Goal: Transaction & Acquisition: Download file/media

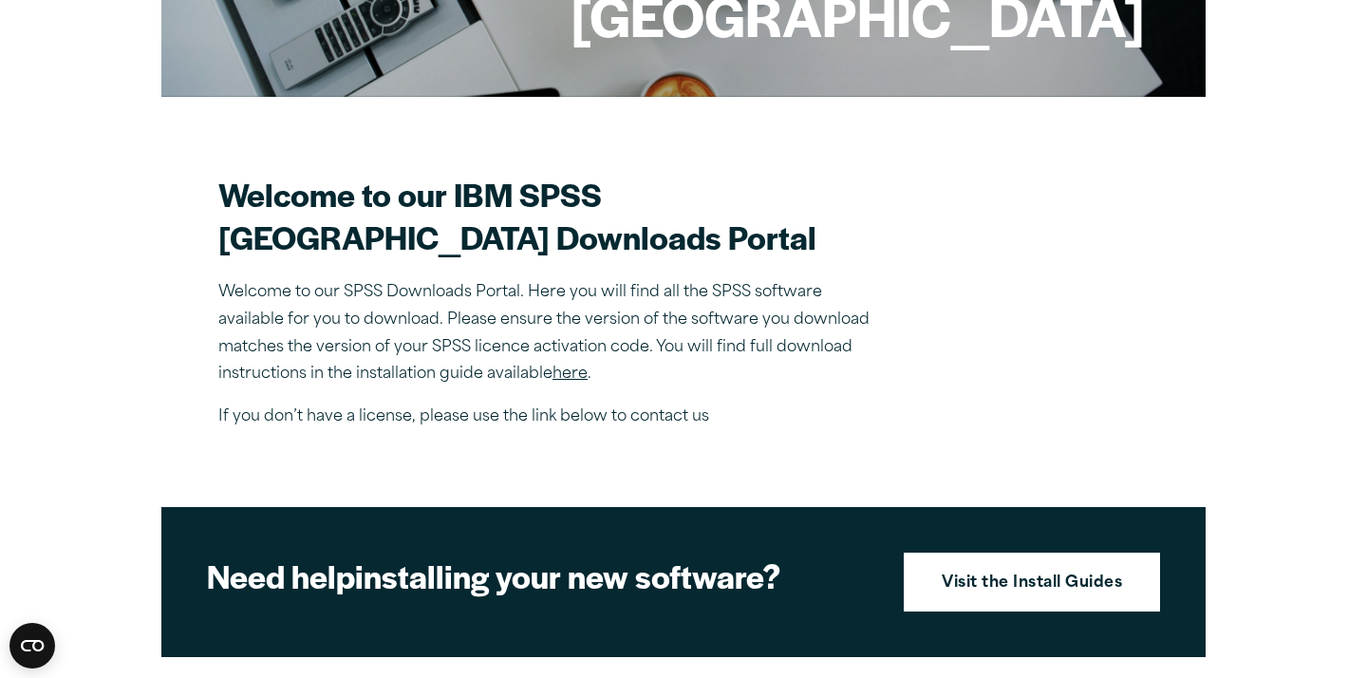
scroll to position [422, 0]
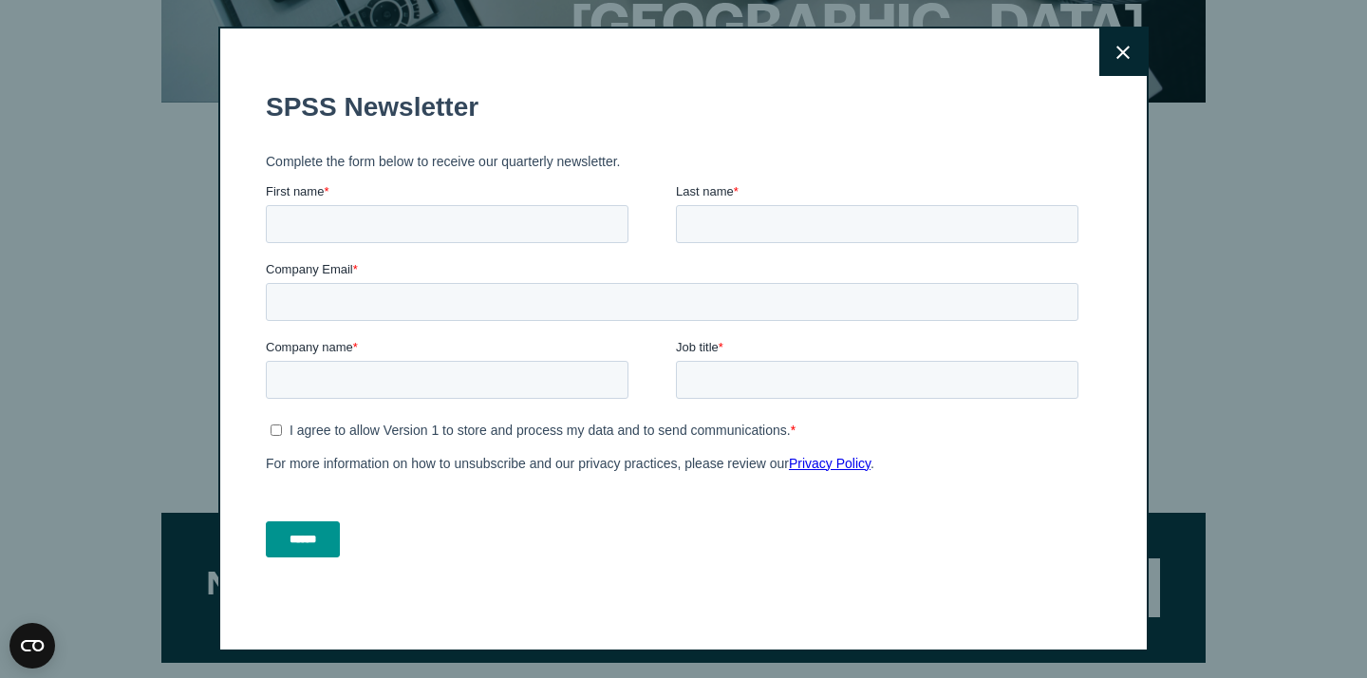
click at [1116, 65] on button "Close" at bounding box center [1122, 51] width 47 height 47
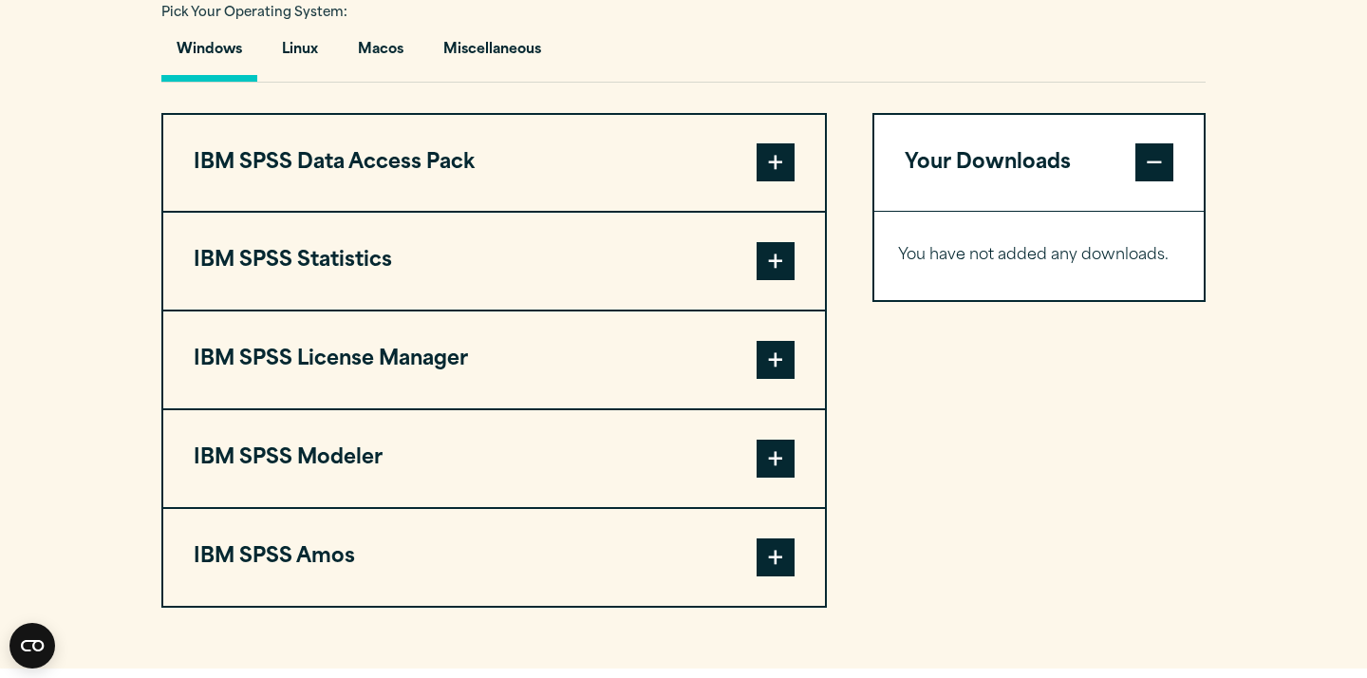
scroll to position [1391, 0]
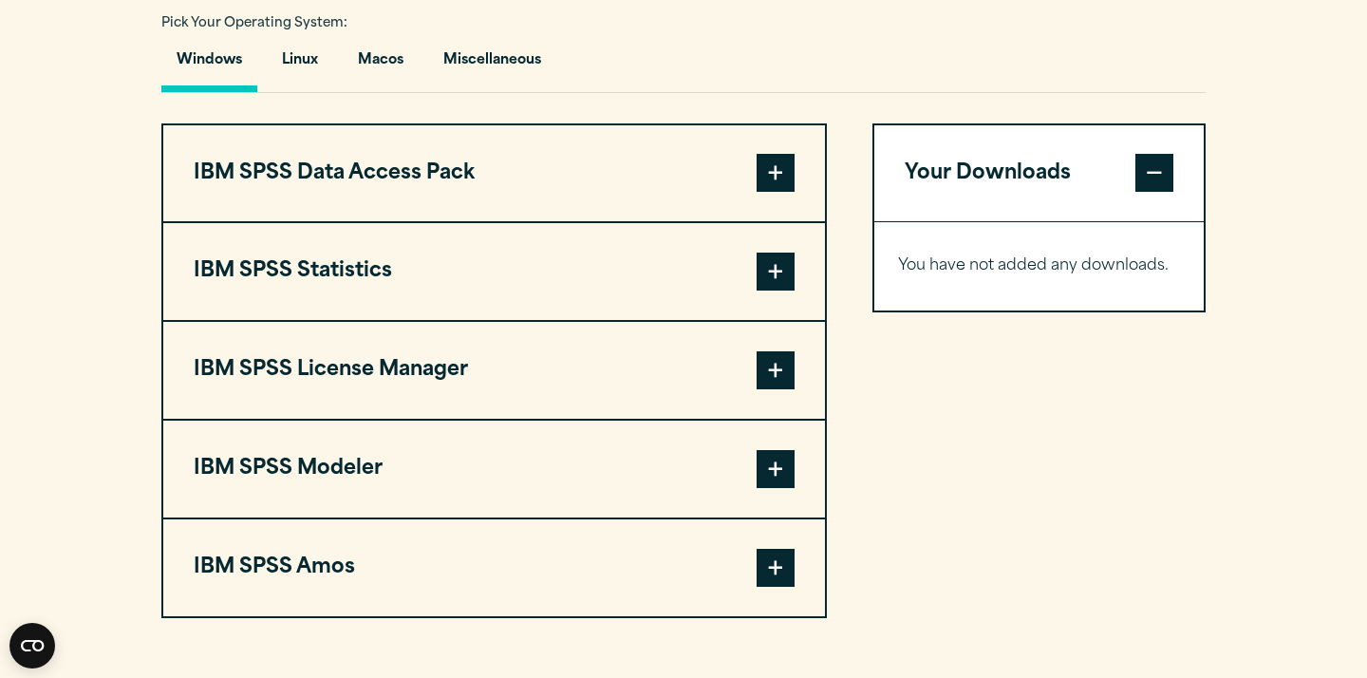
click at [643, 320] on button "IBM SPSS Statistics" at bounding box center [494, 271] width 662 height 97
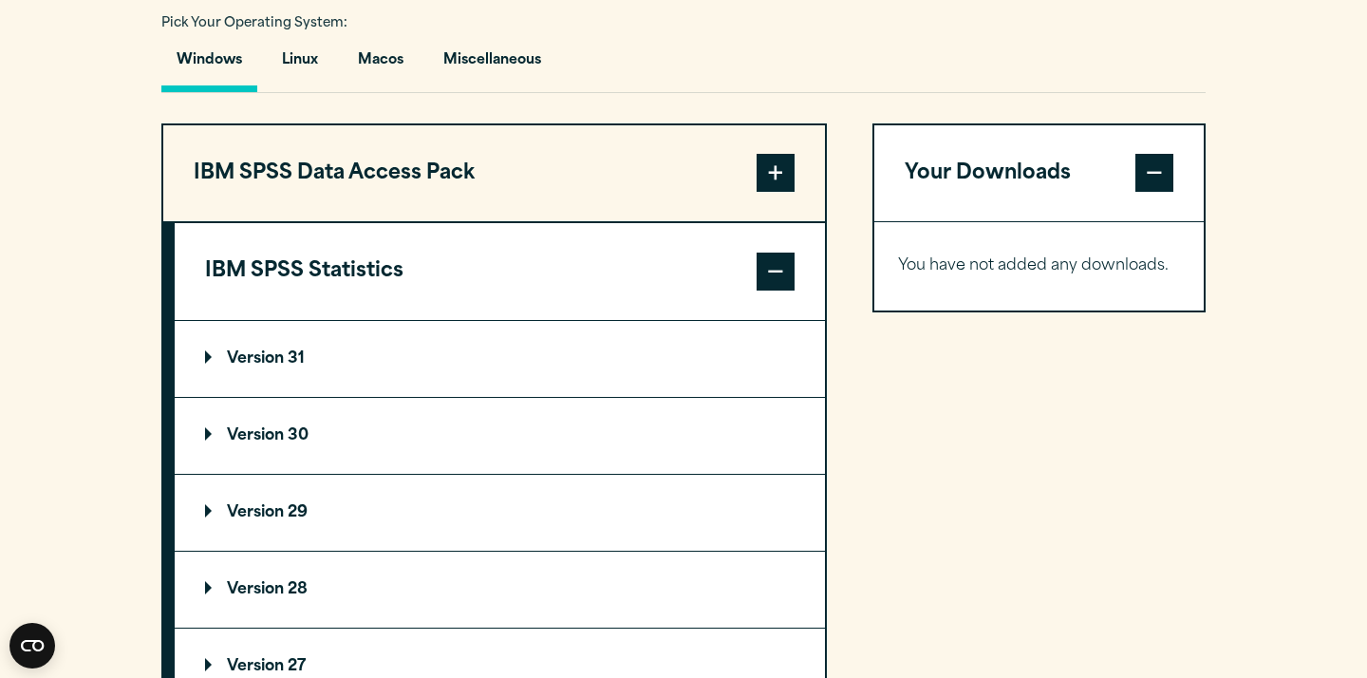
click at [464, 474] on summary "Version 30" at bounding box center [500, 436] width 650 height 76
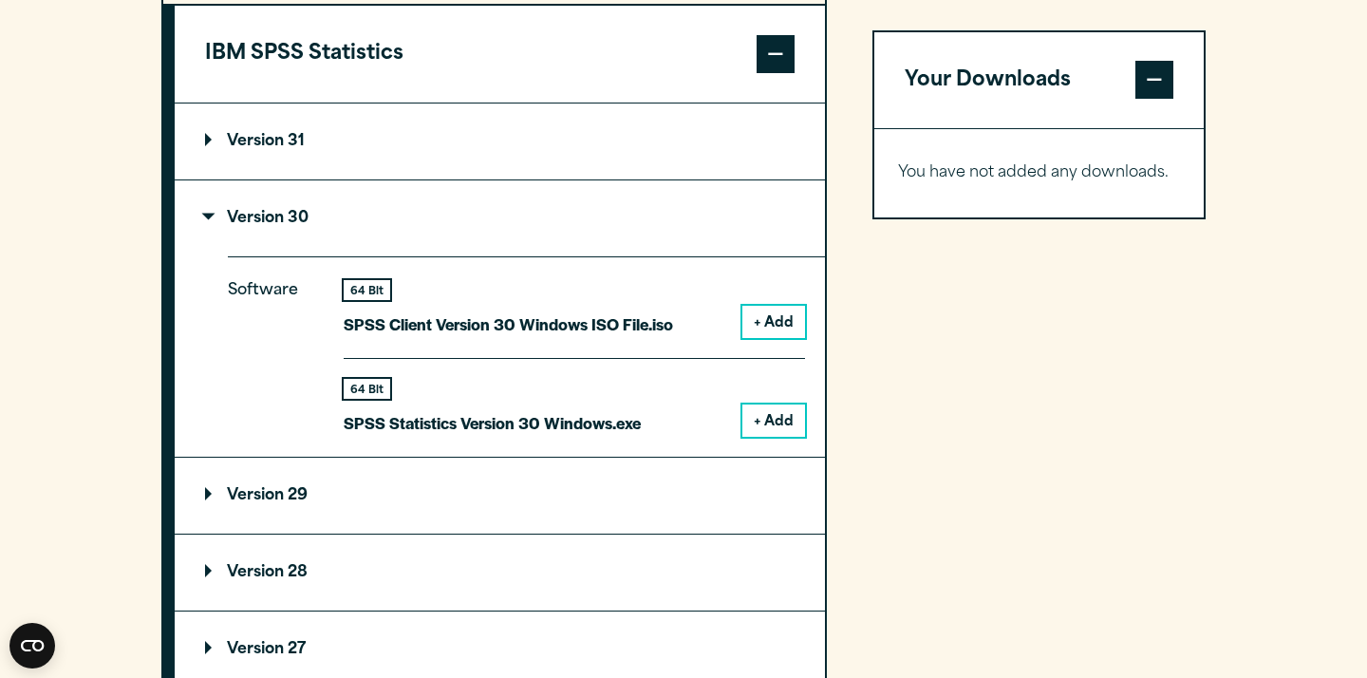
scroll to position [1621, 0]
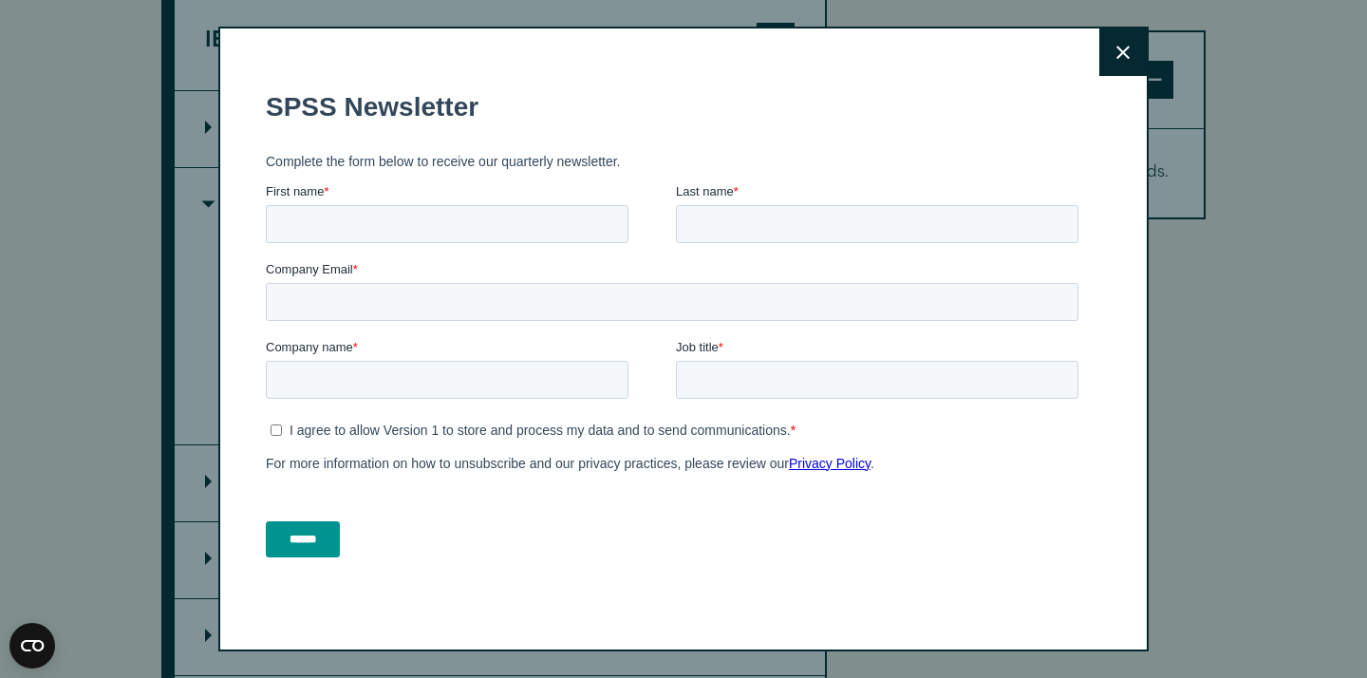
click at [1122, 49] on icon at bounding box center [1122, 53] width 13 height 14
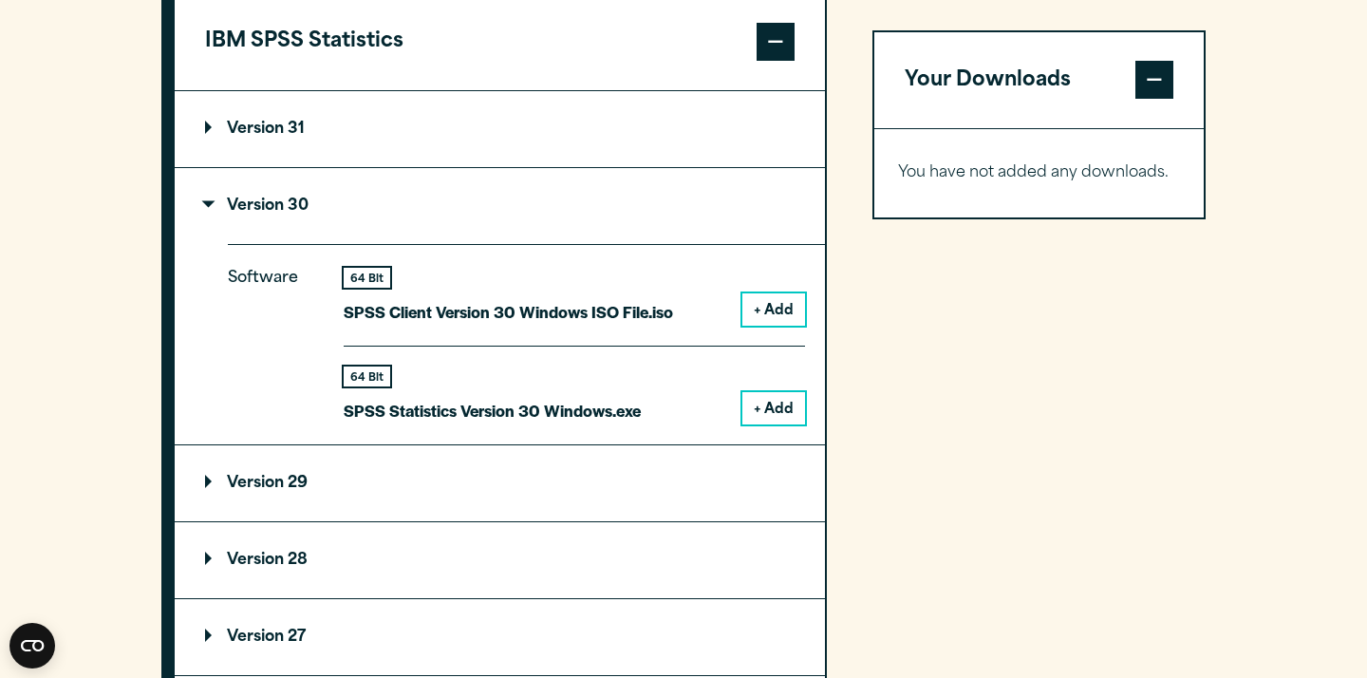
click at [579, 424] on p "SPSS Statistics Version 30 Windows.exe" at bounding box center [492, 411] width 297 height 28
click at [761, 424] on button "+ Add" at bounding box center [773, 408] width 63 height 32
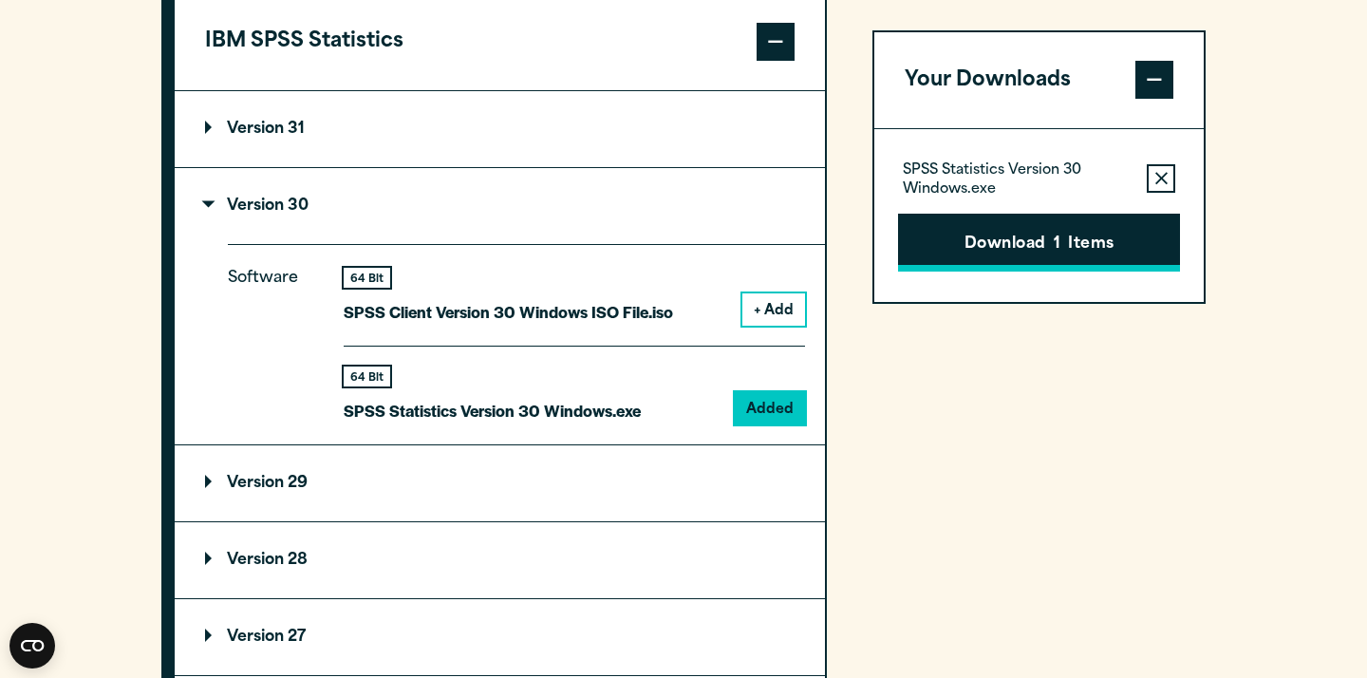
click at [991, 237] on button "Download 1 Items" at bounding box center [1039, 243] width 282 height 59
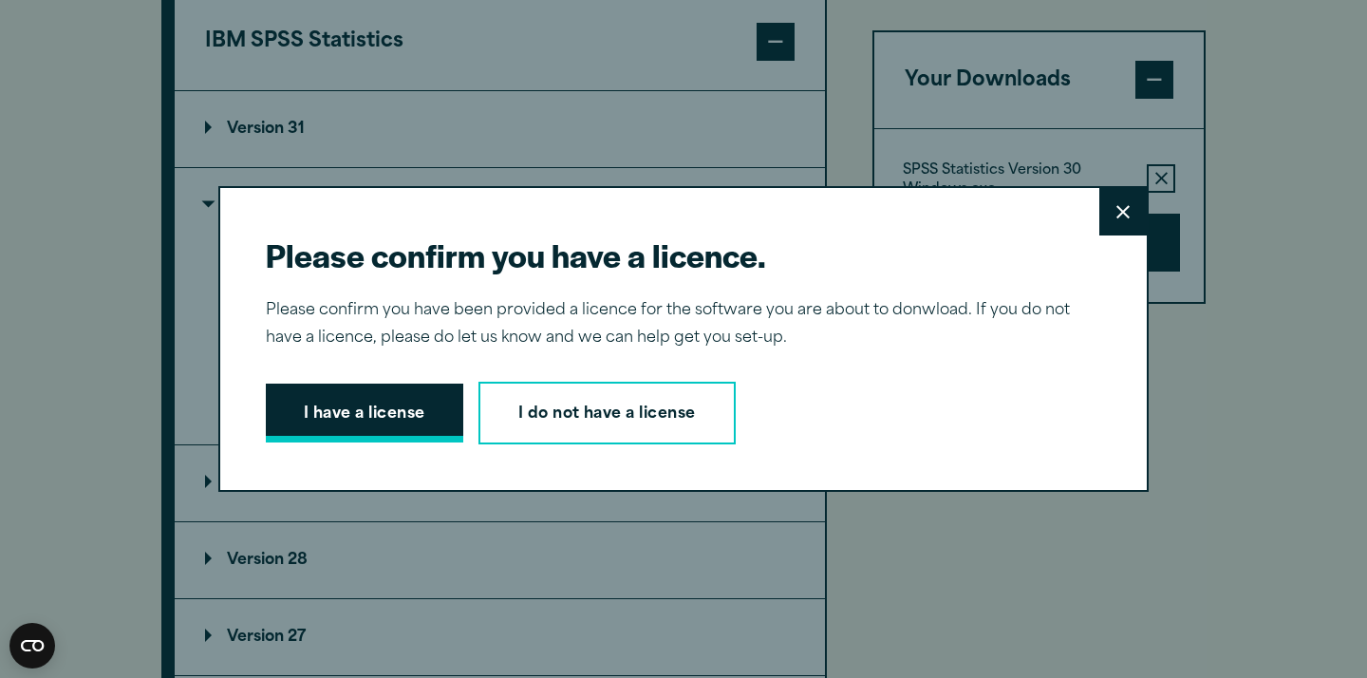
click at [421, 404] on button "I have a license" at bounding box center [364, 413] width 197 height 59
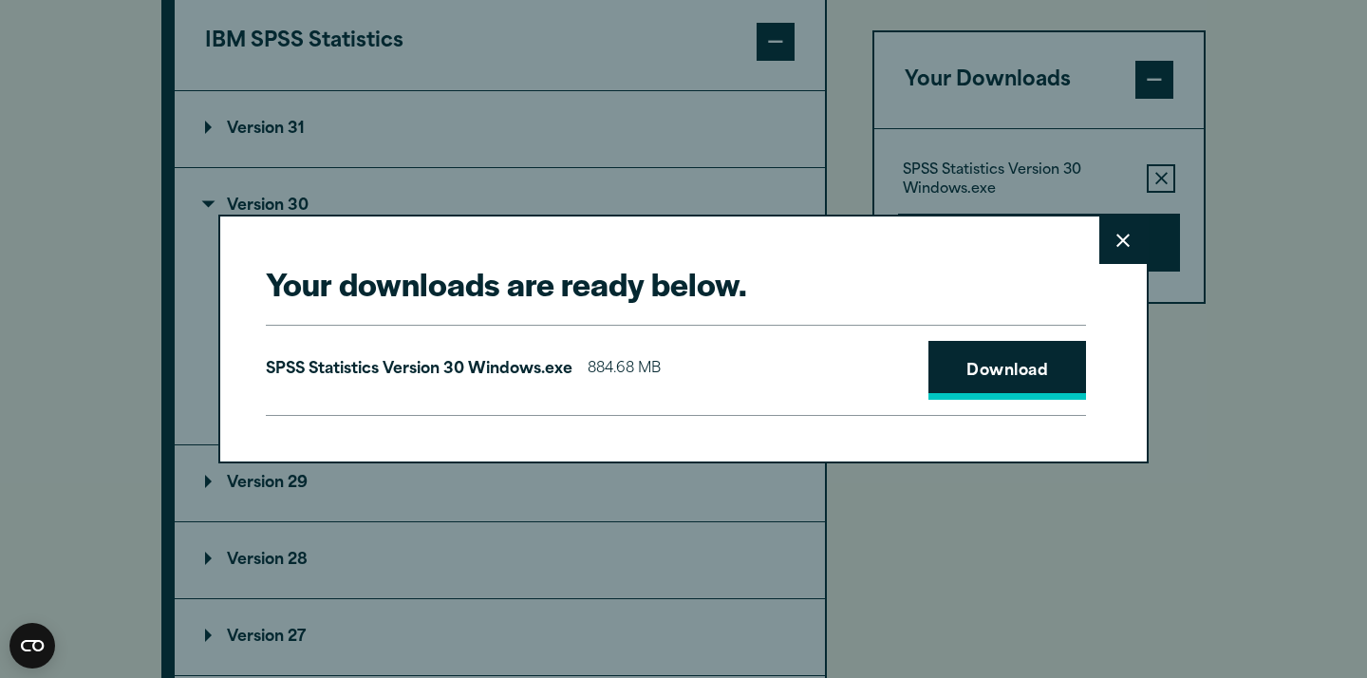
click at [935, 365] on link "Download" at bounding box center [1007, 370] width 158 height 59
click at [600, 0] on div "Your downloads are ready below. Close SPSS Statistics Version 30 Windows.exe 88…" at bounding box center [683, 339] width 1367 height 678
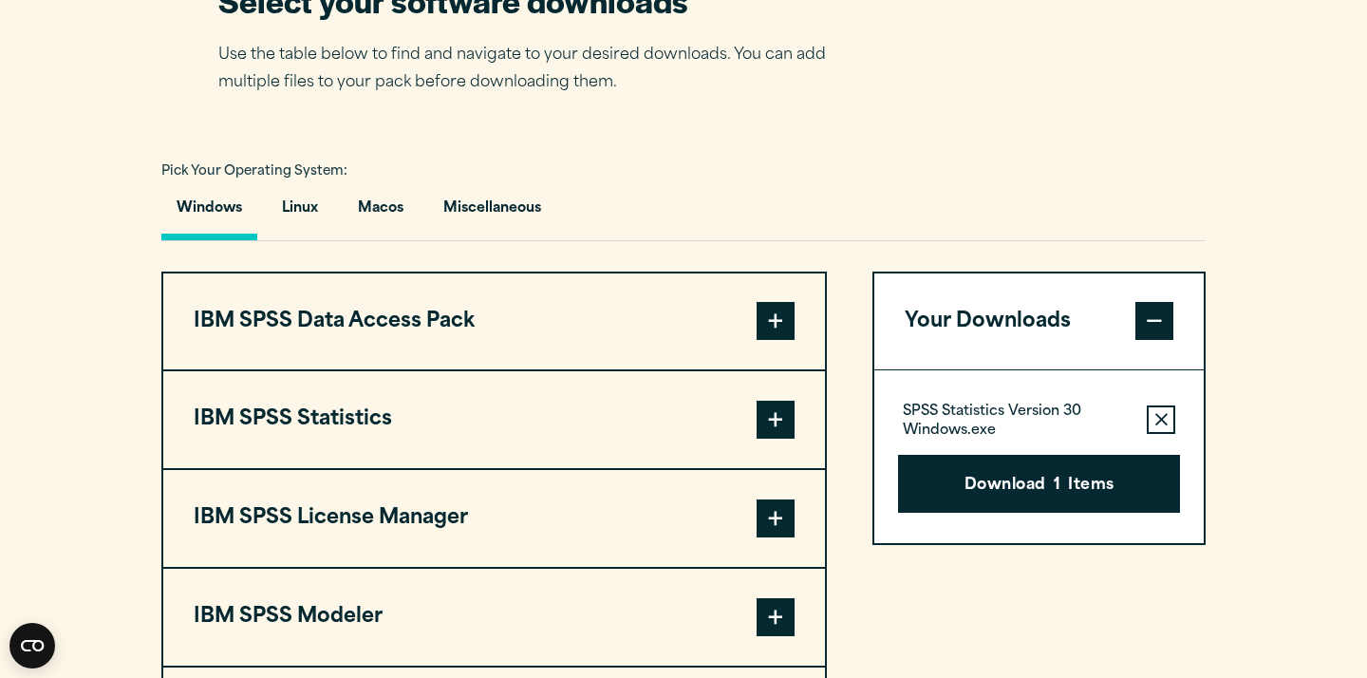
scroll to position [1276, 0]
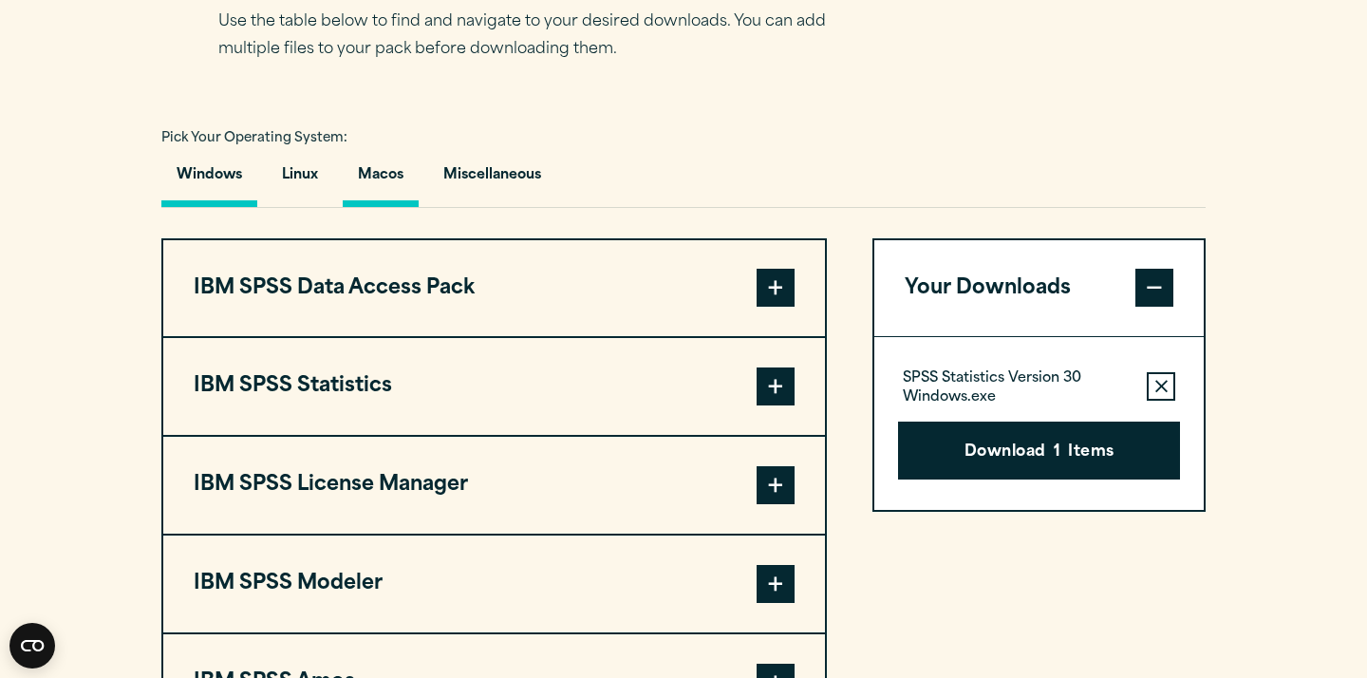
click at [366, 207] on button "Macos" at bounding box center [381, 180] width 76 height 54
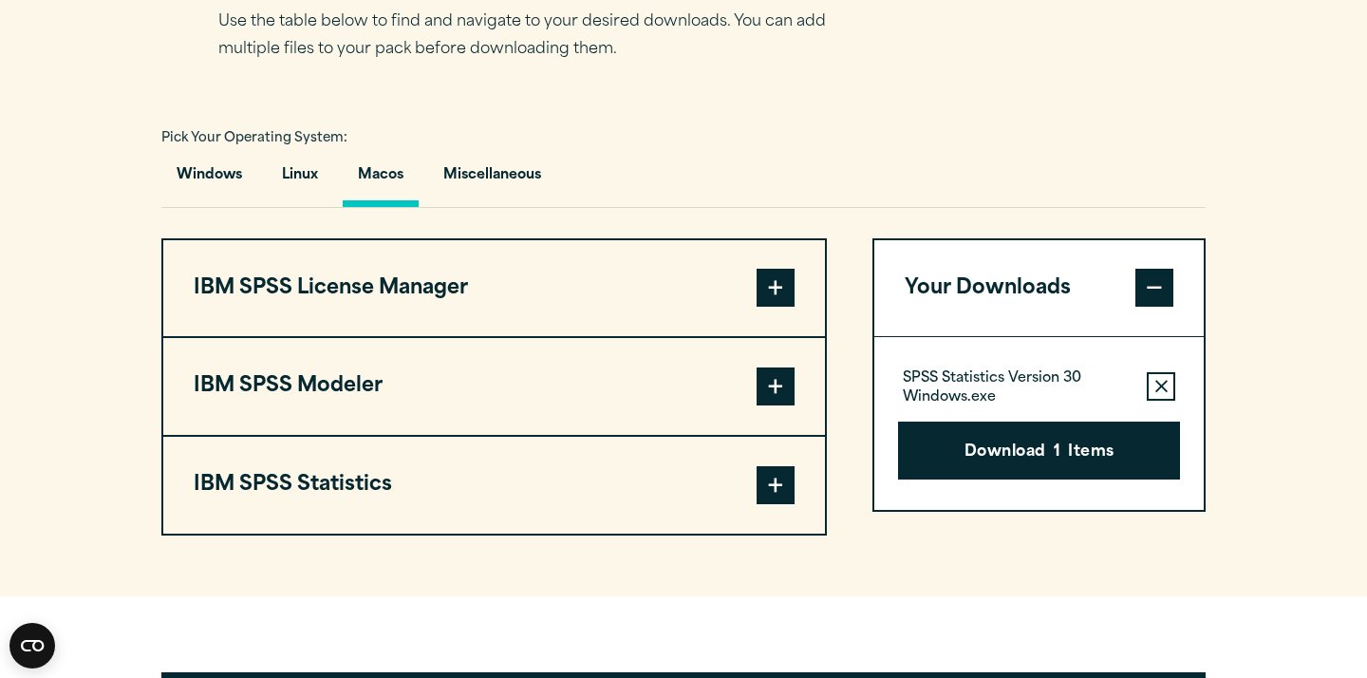
click at [338, 534] on button "IBM SPSS Statistics" at bounding box center [494, 485] width 662 height 97
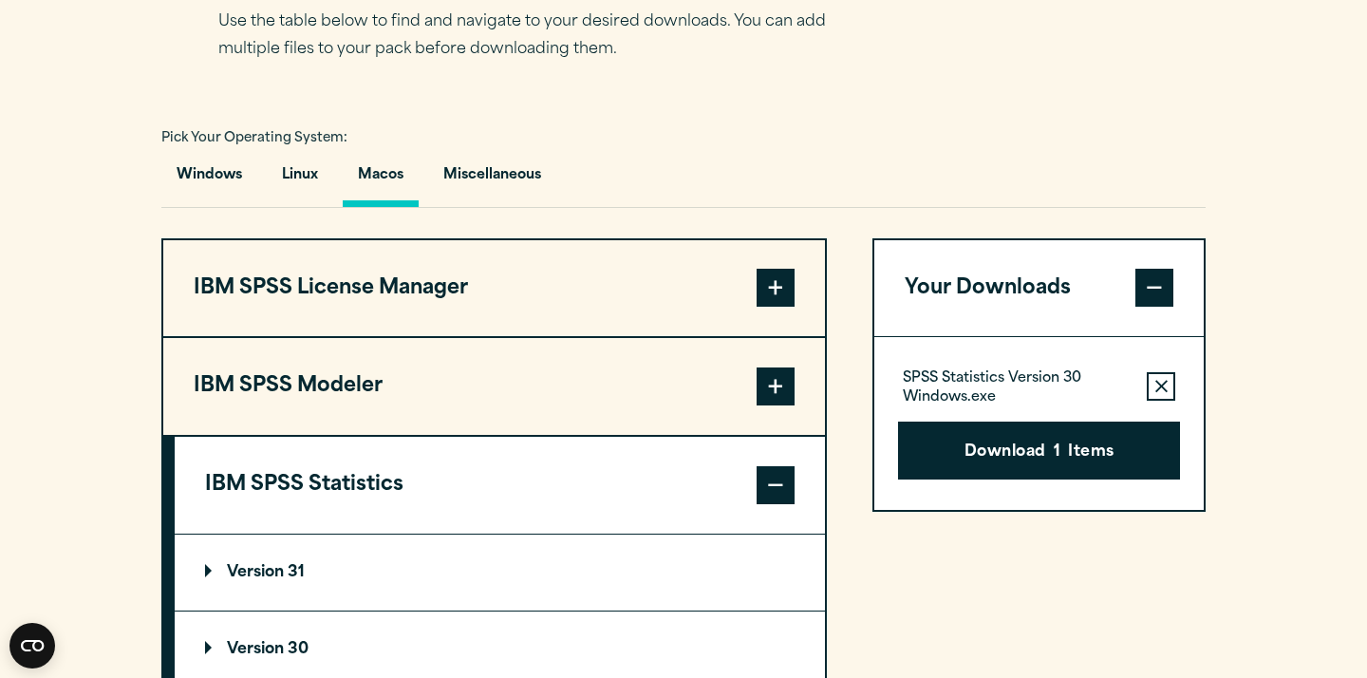
click at [312, 610] on summary "Version 31" at bounding box center [500, 572] width 650 height 76
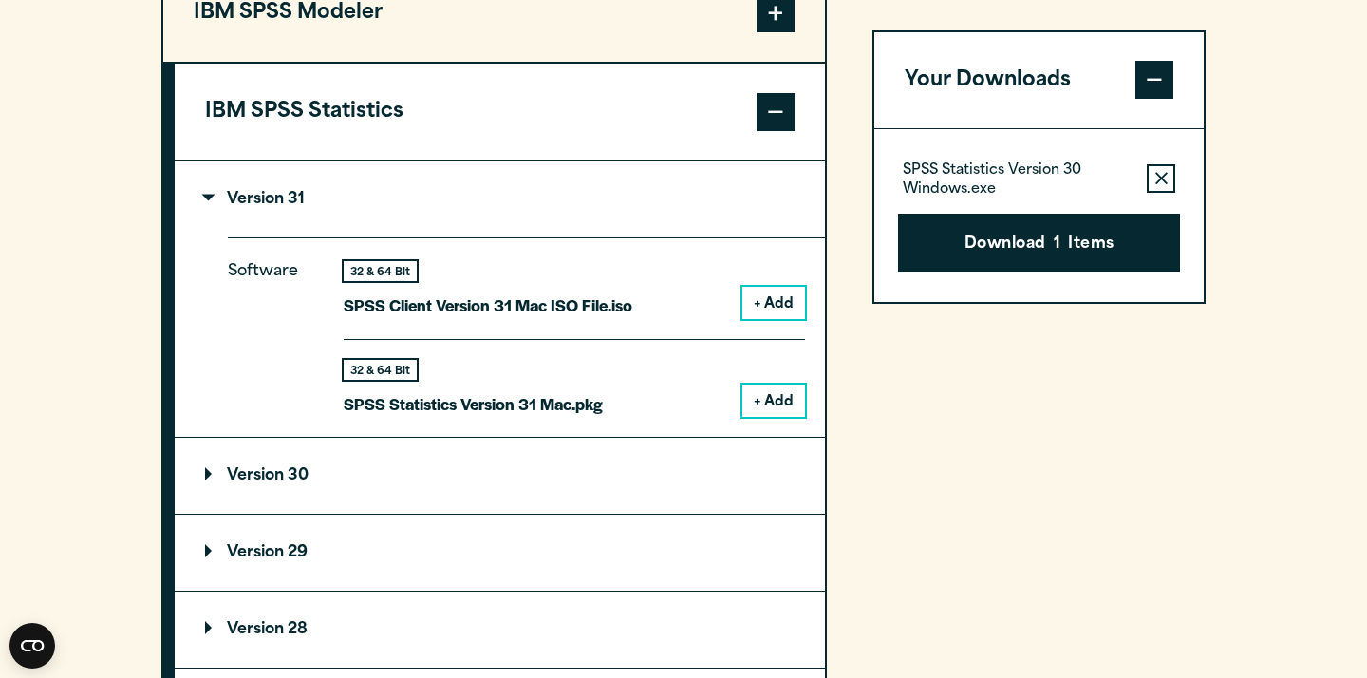
scroll to position [1661, 0]
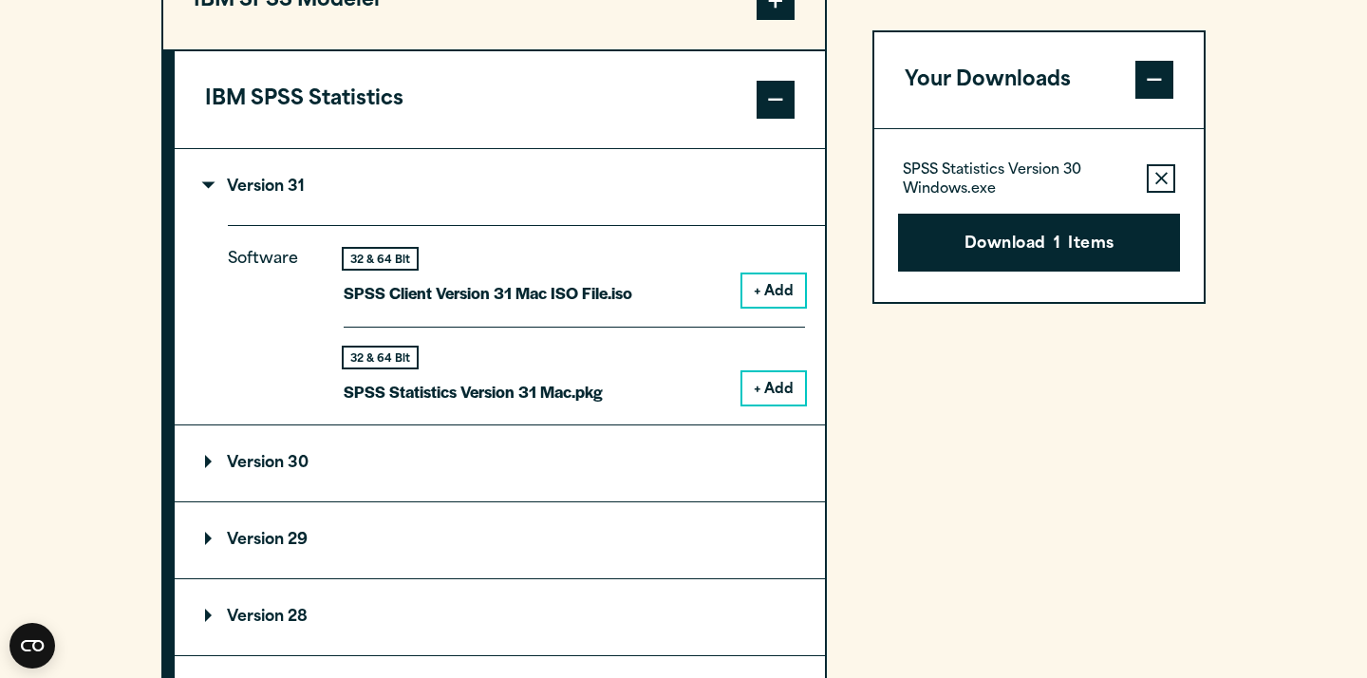
click at [772, 404] on button "+ Add" at bounding box center [773, 388] width 63 height 32
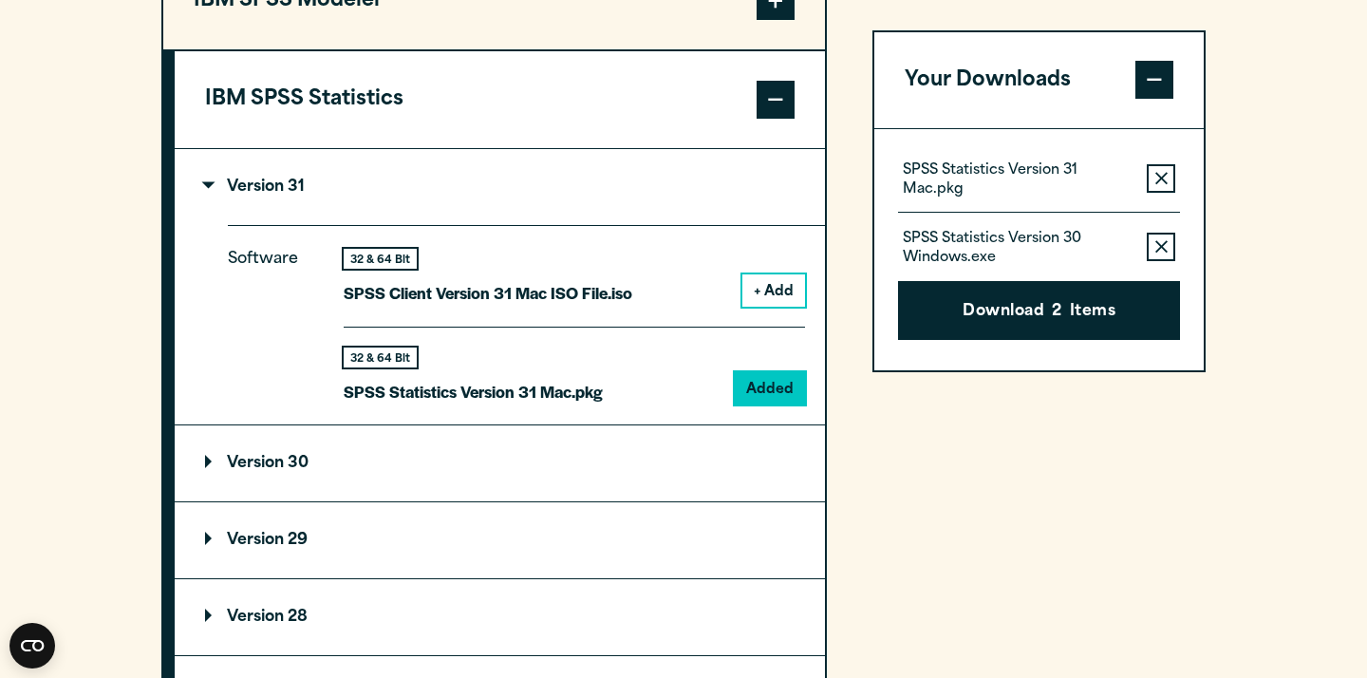
click at [1154, 258] on button "Remove this item from your software download list" at bounding box center [1161, 248] width 28 height 28
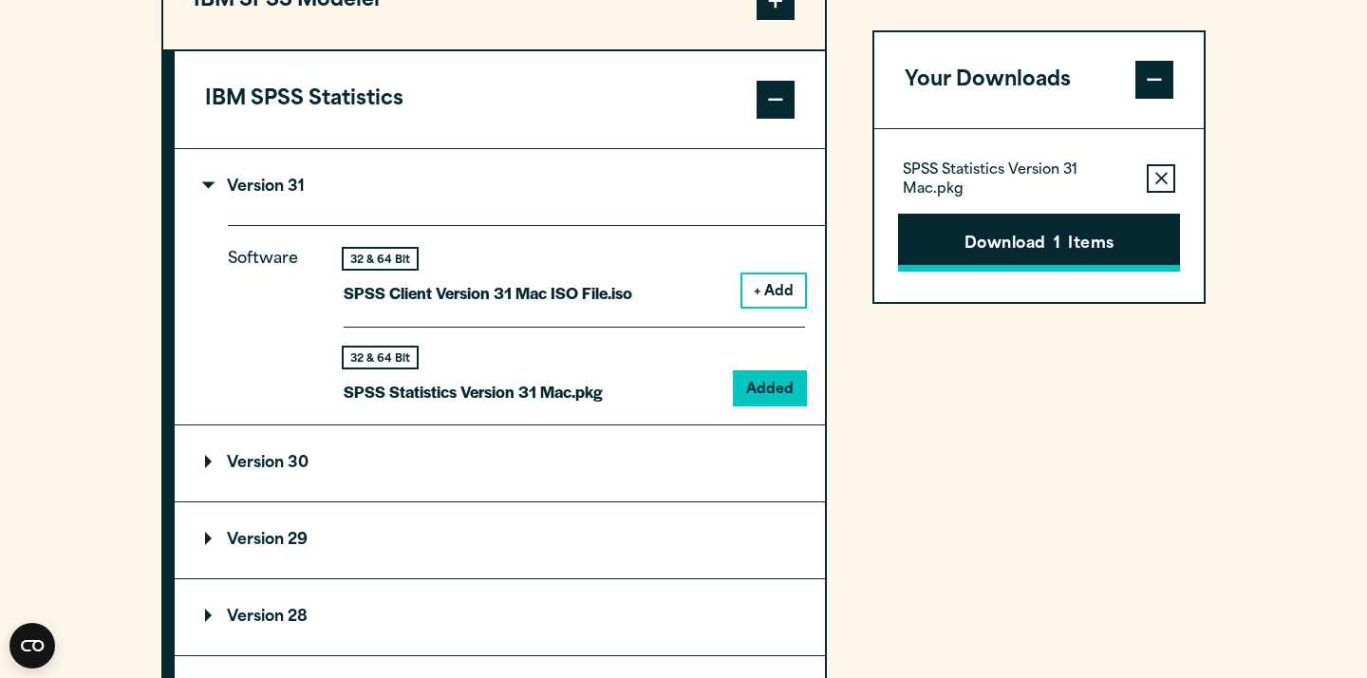
click at [959, 252] on button "Download 1 Items" at bounding box center [1039, 243] width 282 height 59
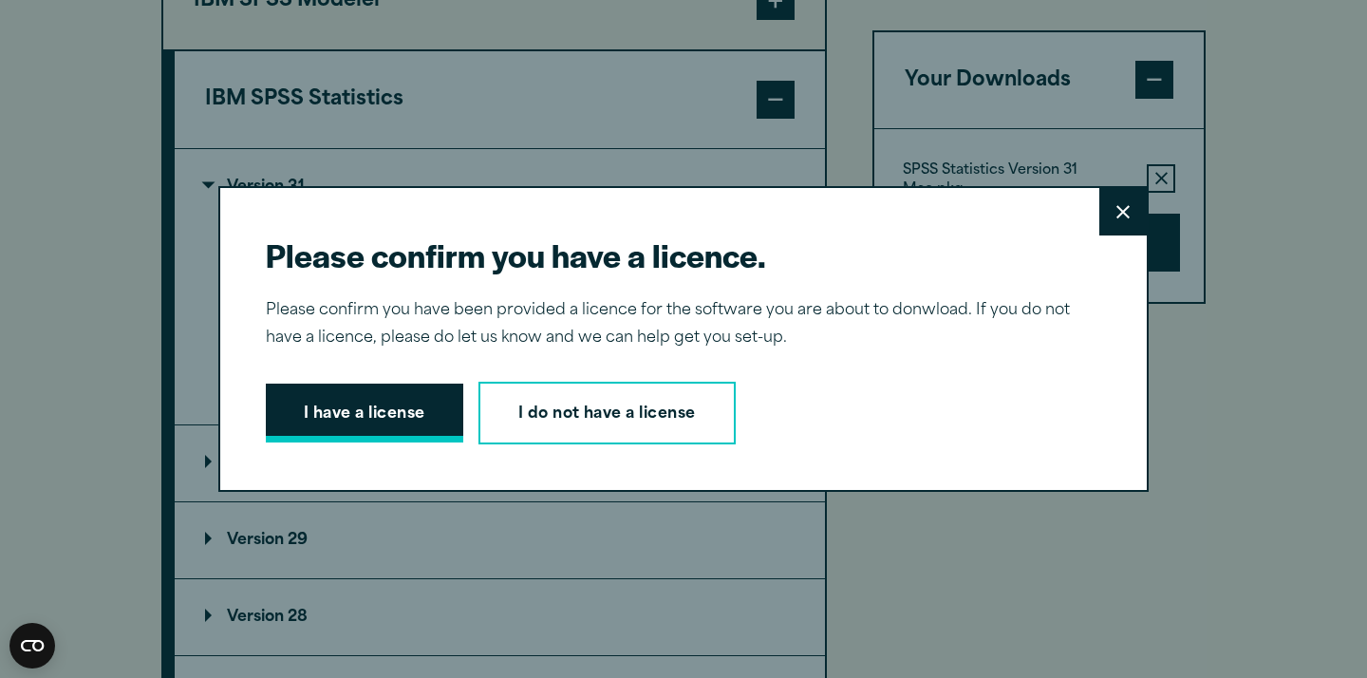
click at [315, 420] on button "I have a license" at bounding box center [364, 413] width 197 height 59
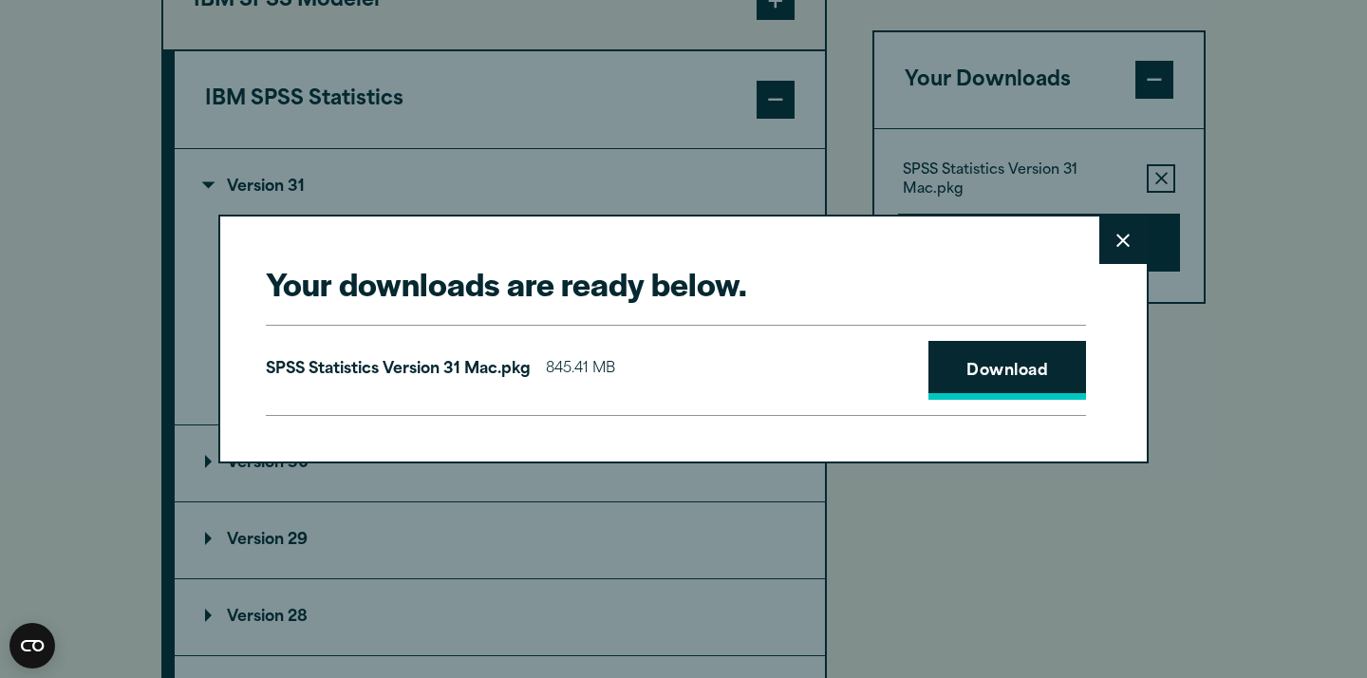
click at [1053, 384] on link "Download" at bounding box center [1007, 370] width 158 height 59
click at [1324, 271] on div "Your downloads are ready below. Close SPSS Statistics Version 31 Mac.pkg 845.41…" at bounding box center [683, 339] width 1367 height 678
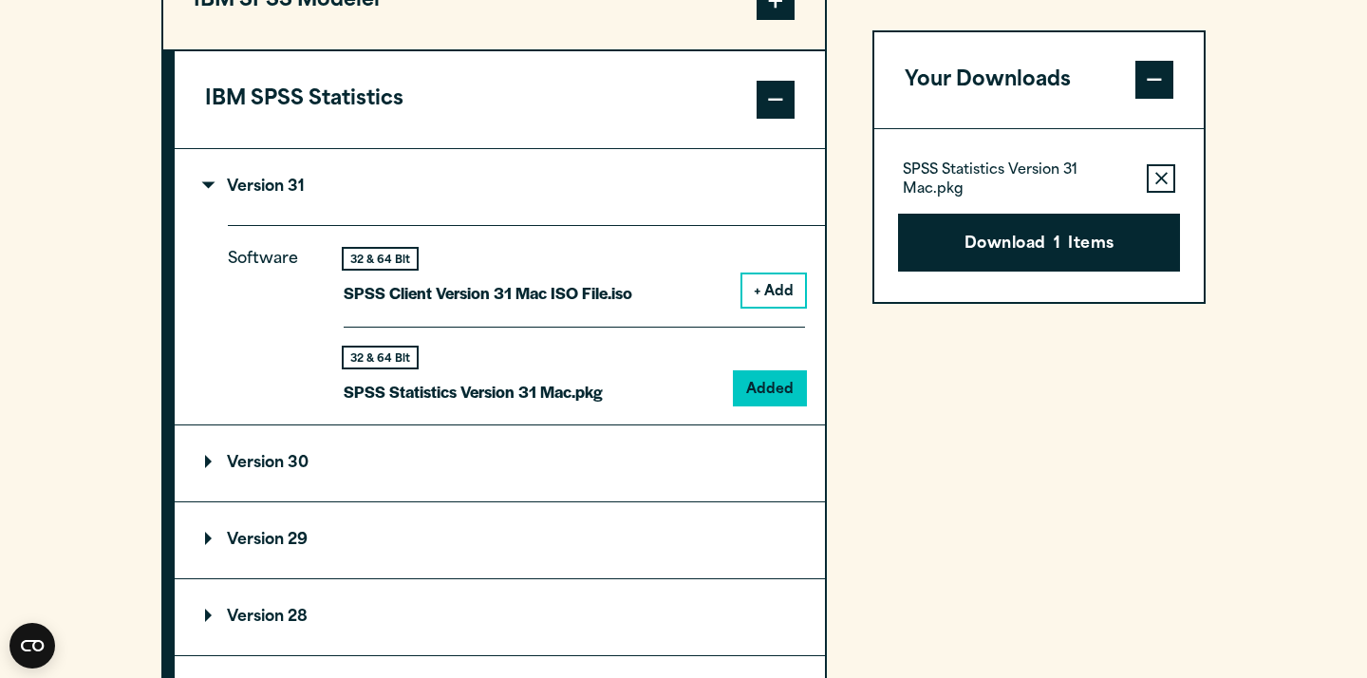
click at [1049, 433] on div "Your Downloads SPSS Statistics Version 31 Mac.pkg Remove this item from your so…" at bounding box center [1038, 333] width 333 height 960
